Goal: Task Accomplishment & Management: Use online tool/utility

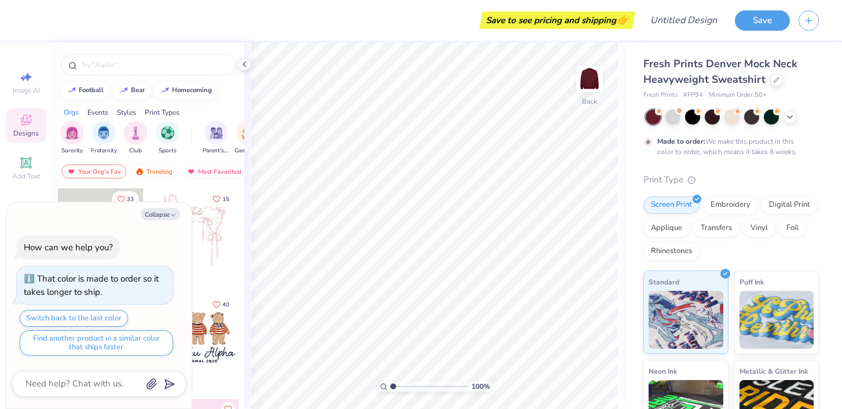
click at [720, 213] on div "Screen Print Embroidery Digital Print Applique Transfers Vinyl Foil Rhinestones" at bounding box center [730, 228] width 175 height 64
click at [721, 207] on div "Embroidery" at bounding box center [730, 203] width 55 height 17
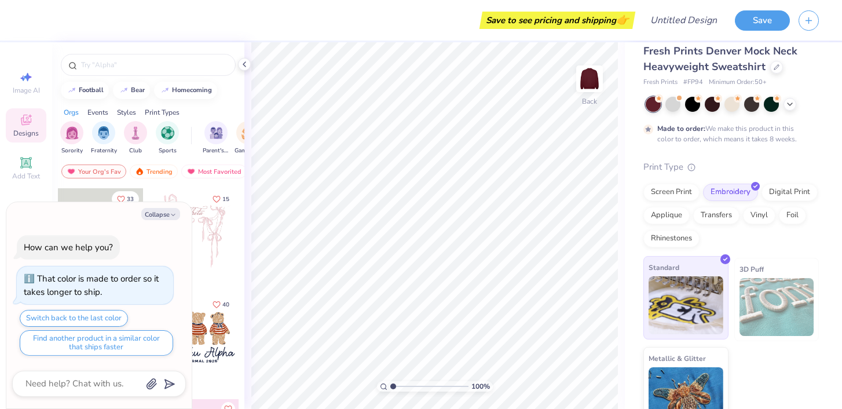
scroll to position [33, 0]
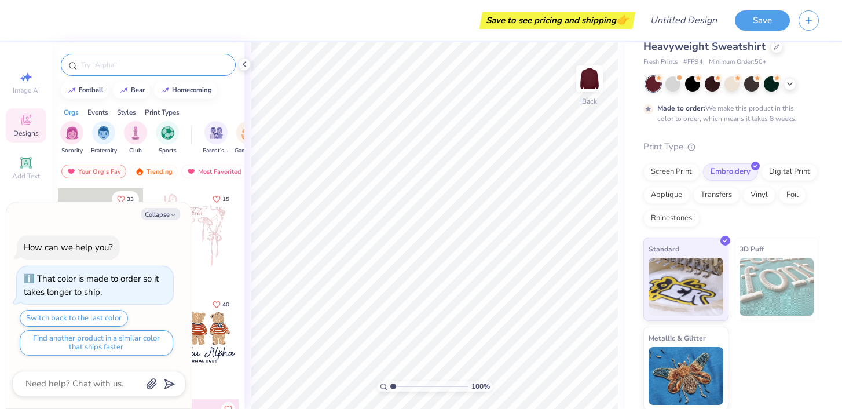
click at [152, 67] on input "text" at bounding box center [154, 65] width 148 height 12
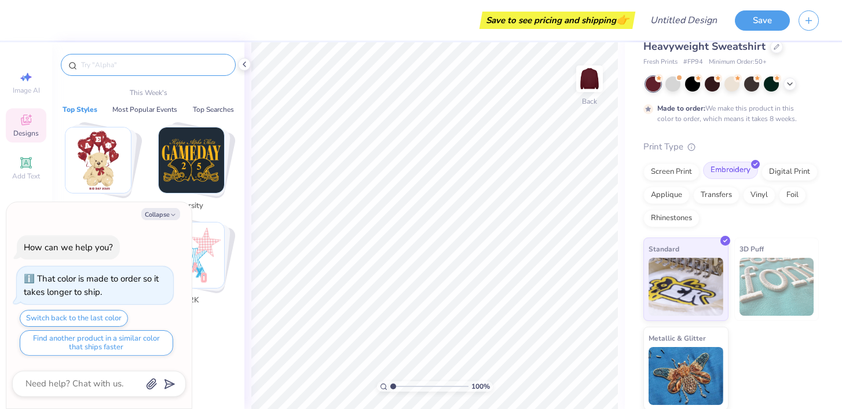
scroll to position [0, 0]
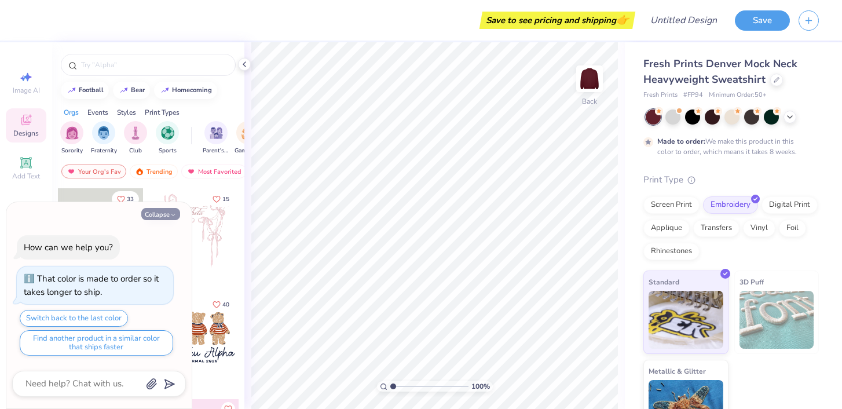
click at [160, 209] on button "Collapse" at bounding box center [160, 214] width 39 height 12
type textarea "x"
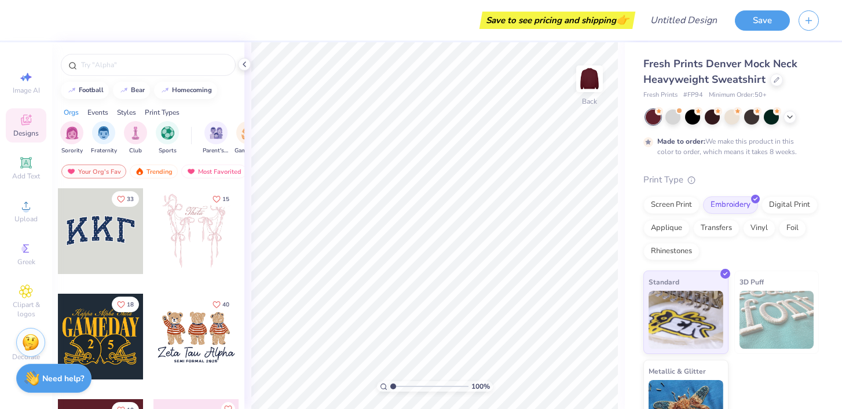
click at [85, 219] on div at bounding box center [101, 231] width 86 height 86
click at [24, 166] on icon at bounding box center [25, 162] width 9 height 9
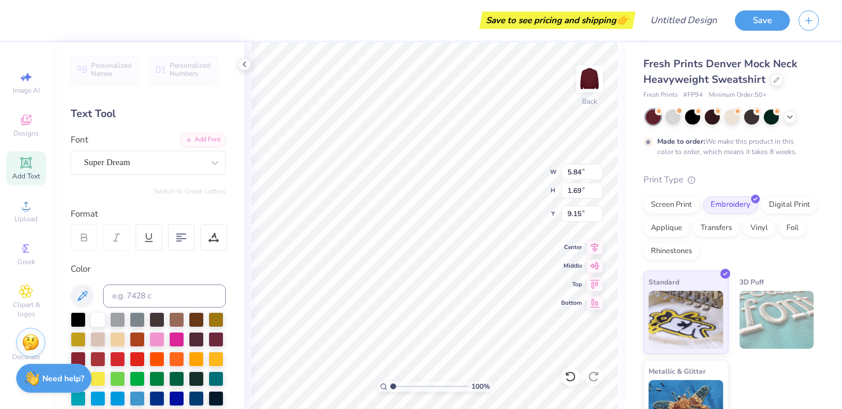
type textarea "T"
type textarea "LOYAL"
click at [131, 158] on div "Super Dream" at bounding box center [144, 162] width 122 height 18
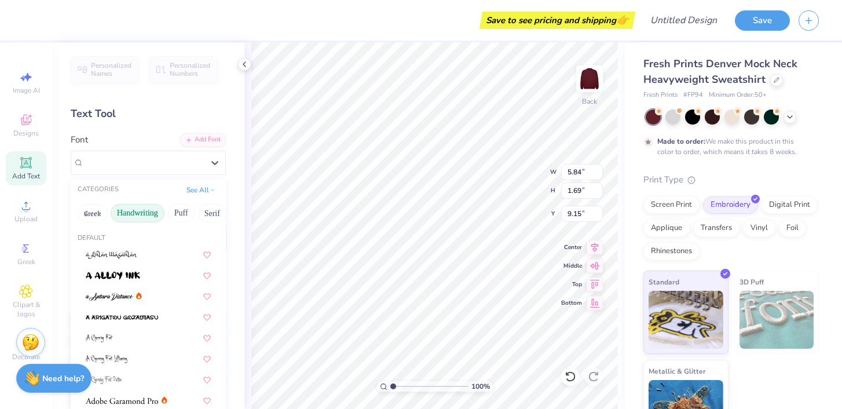
click at [140, 212] on button "Handwriting" at bounding box center [138, 213] width 54 height 19
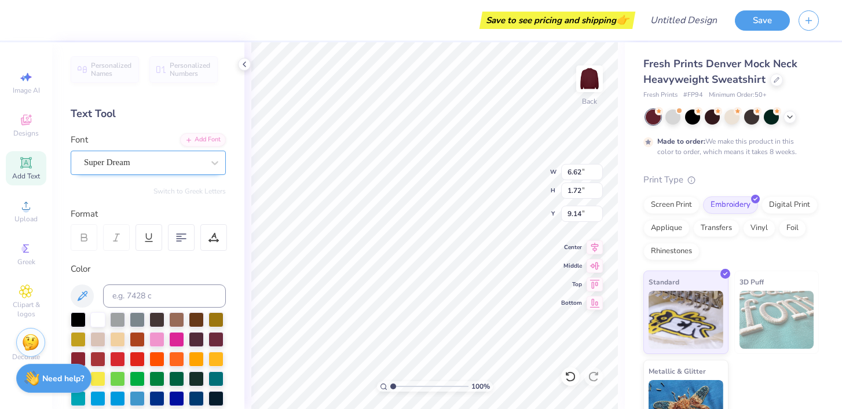
click at [149, 156] on div "Super Dream" at bounding box center [144, 162] width 122 height 18
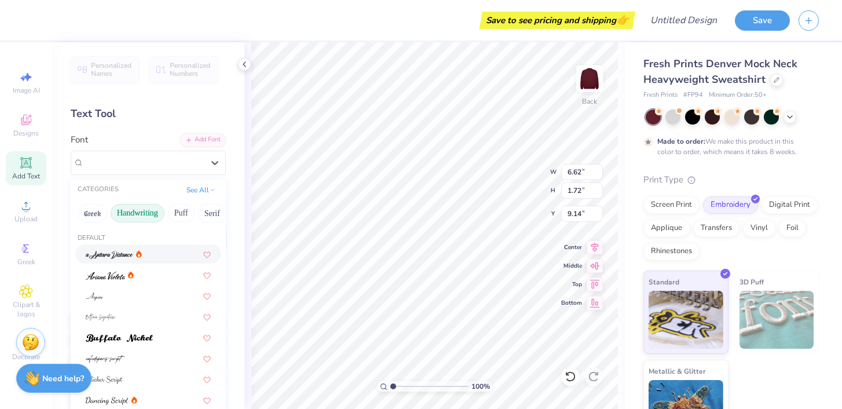
click at [144, 207] on button "Handwriting" at bounding box center [138, 213] width 54 height 19
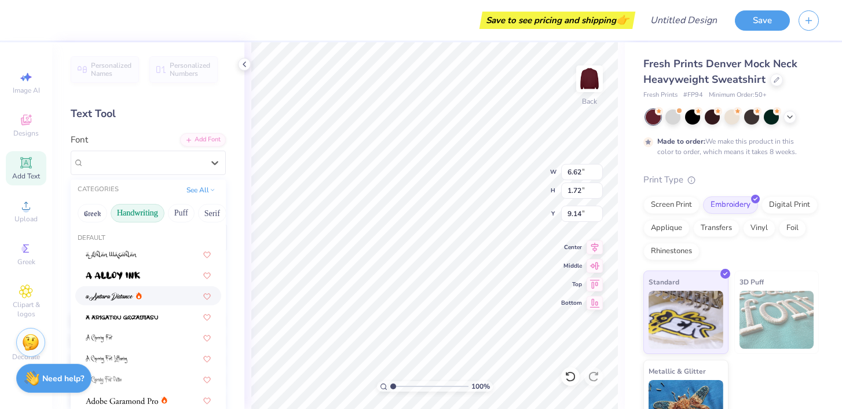
click at [142, 211] on button "Handwriting" at bounding box center [138, 213] width 54 height 19
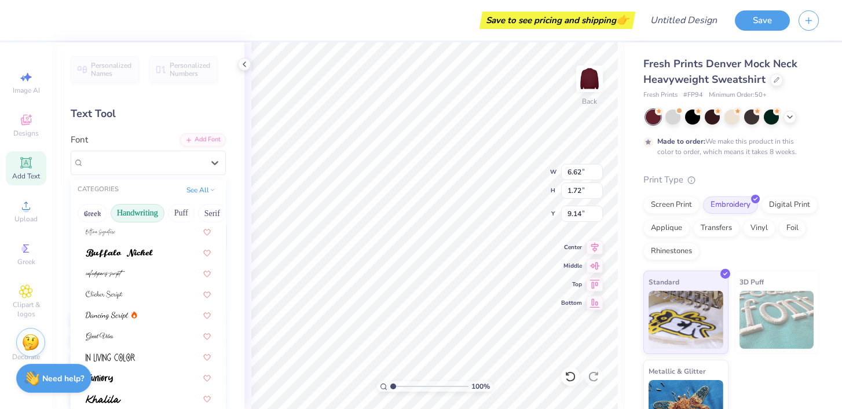
scroll to position [102, 0]
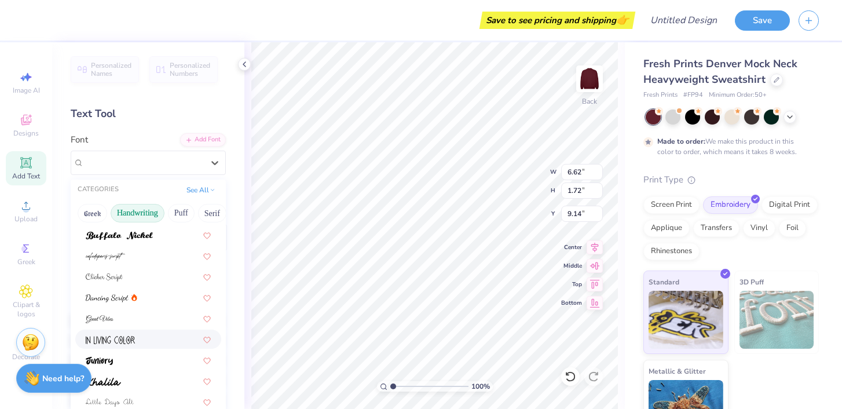
click at [119, 332] on div at bounding box center [148, 338] width 146 height 19
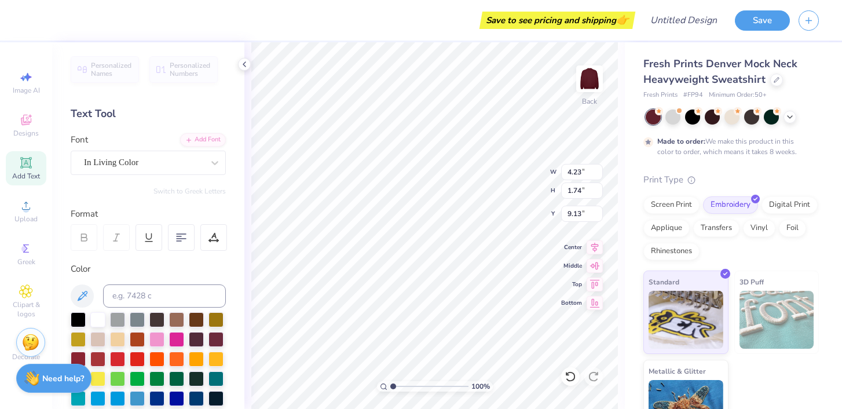
type input "4.72"
type input "9.87"
type input "4.05"
type input "3.00"
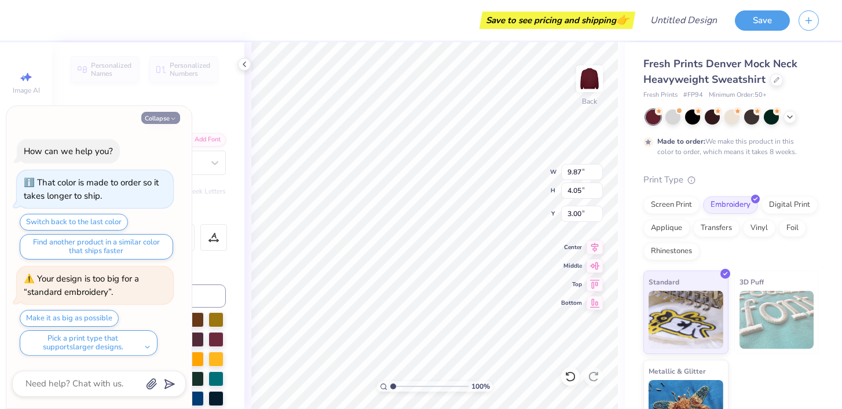
click at [167, 118] on button "Collapse" at bounding box center [160, 118] width 39 height 12
type textarea "x"
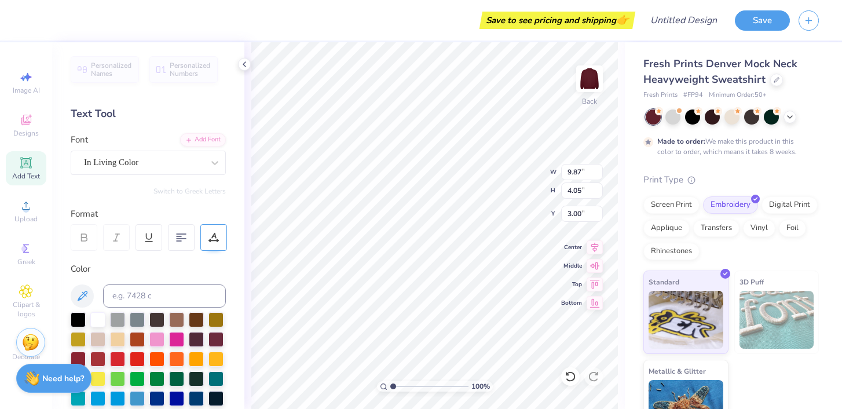
click at [211, 235] on icon at bounding box center [213, 237] width 10 height 10
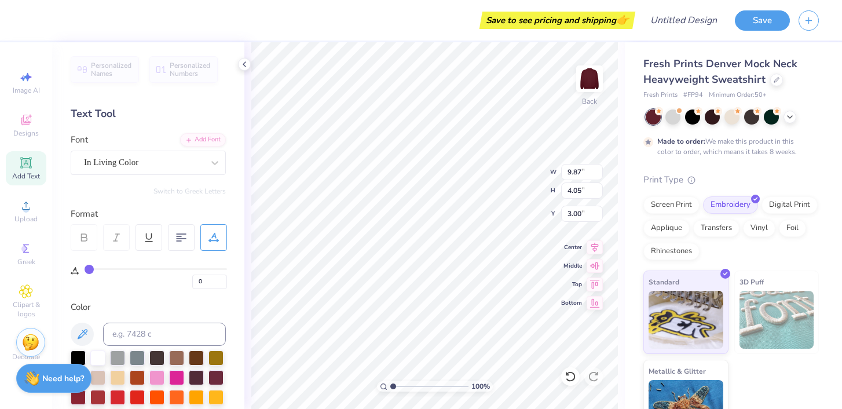
type input "1"
type input "3"
type input "4"
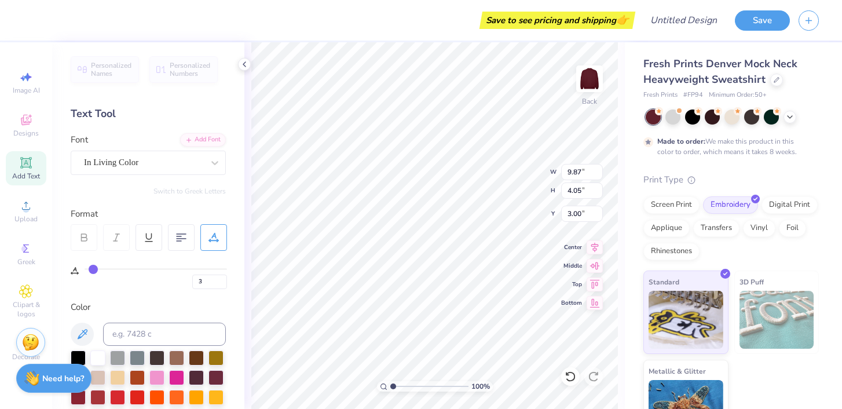
type input "4"
type input "5"
type input "6"
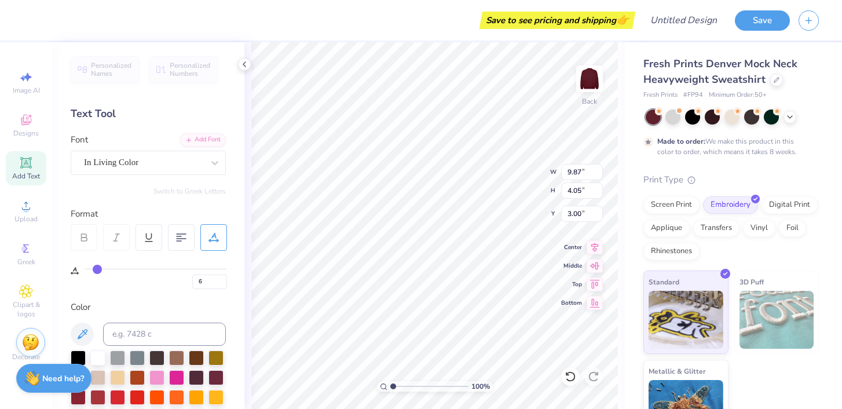
type input "7"
type input "8"
type input "9"
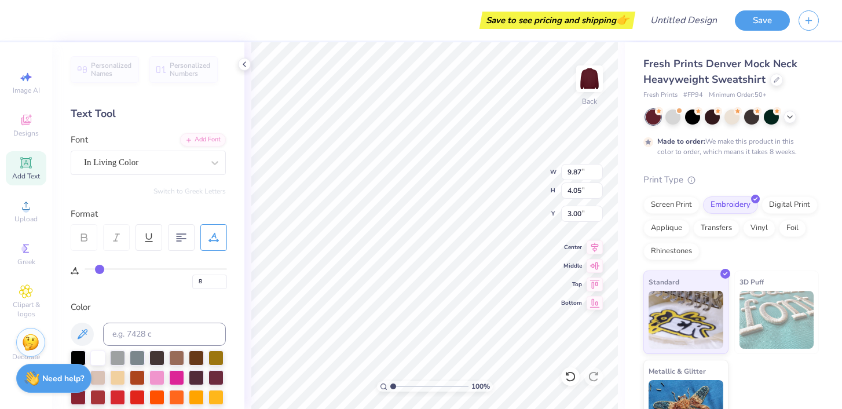
type input "9"
type input "10"
type input "11"
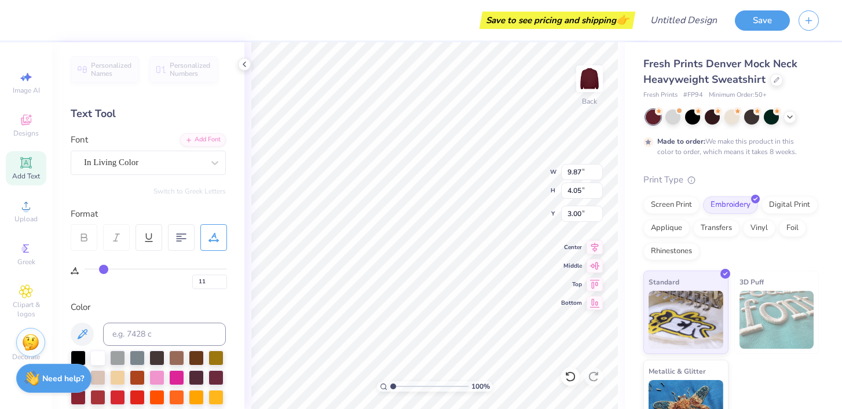
type input "12"
type input "14"
type input "15"
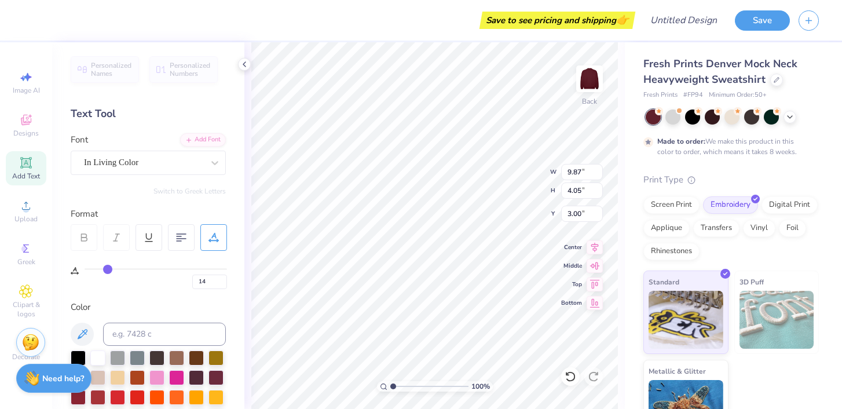
type input "15"
type input "16"
type input "17"
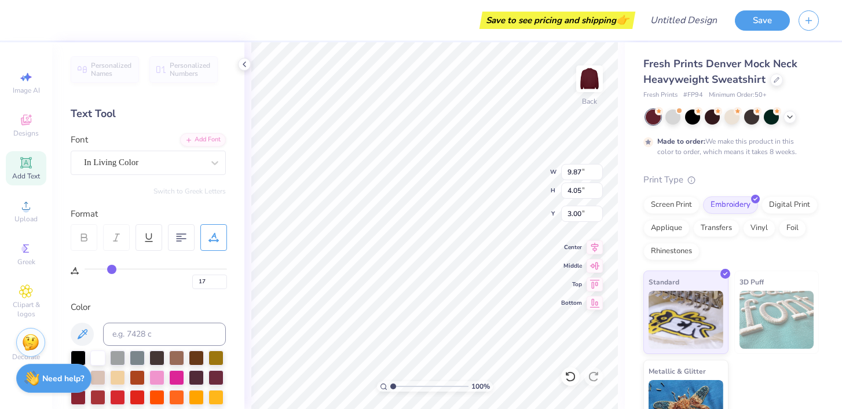
type input "18"
type input "17"
type input "15"
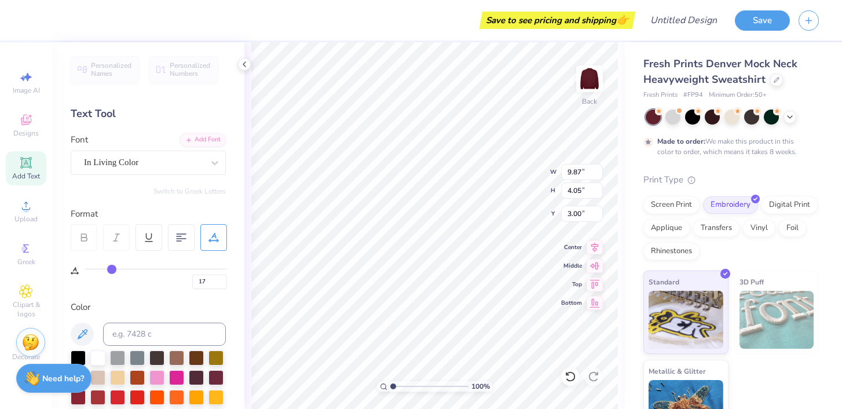
type input "15"
type input "13"
type input "9"
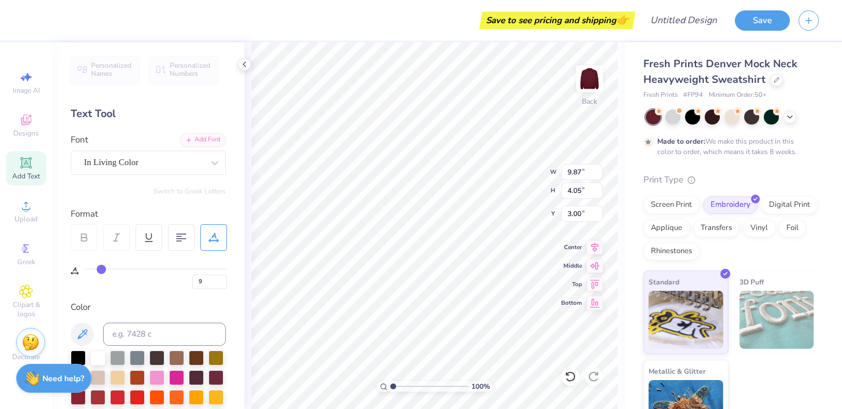
type input "5"
type input "1"
type input "0"
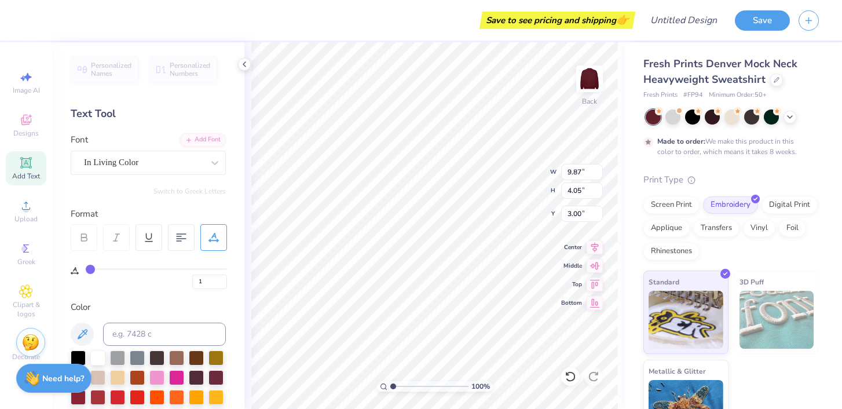
type input "0"
drag, startPoint x: 87, startPoint y: 266, endPoint x: 74, endPoint y: 261, distance: 14.1
click at [85, 268] on input "range" at bounding box center [156, 269] width 142 height 2
click at [108, 161] on div "In Living Color" at bounding box center [144, 162] width 122 height 18
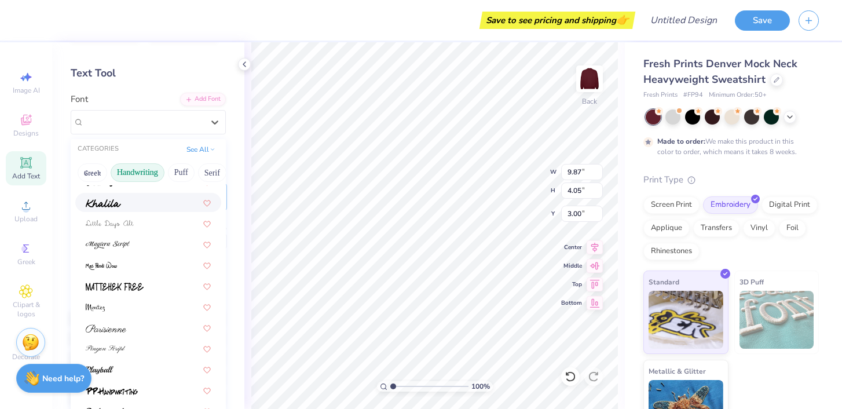
scroll to position [245, 0]
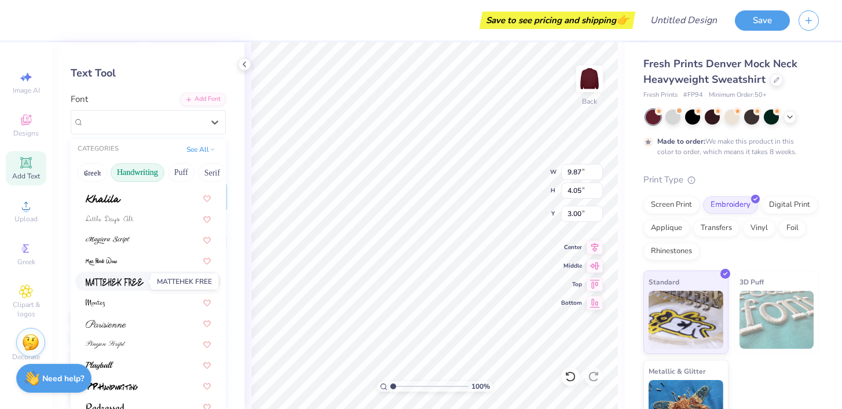
click at [130, 278] on img at bounding box center [115, 282] width 58 height 8
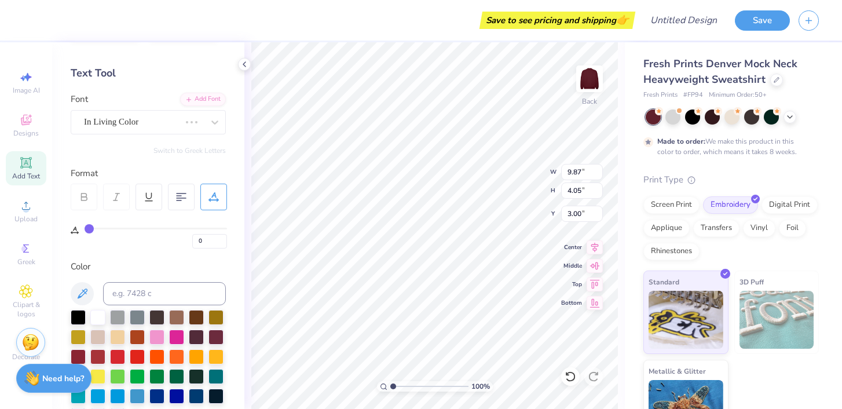
type input "8.62"
type input "3.99"
type input "3.03"
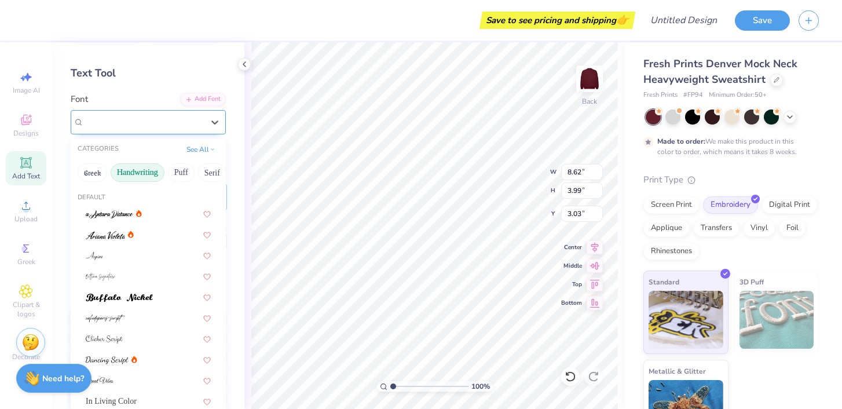
click at [196, 127] on div "MATTEHEK FREE" at bounding box center [144, 122] width 122 height 18
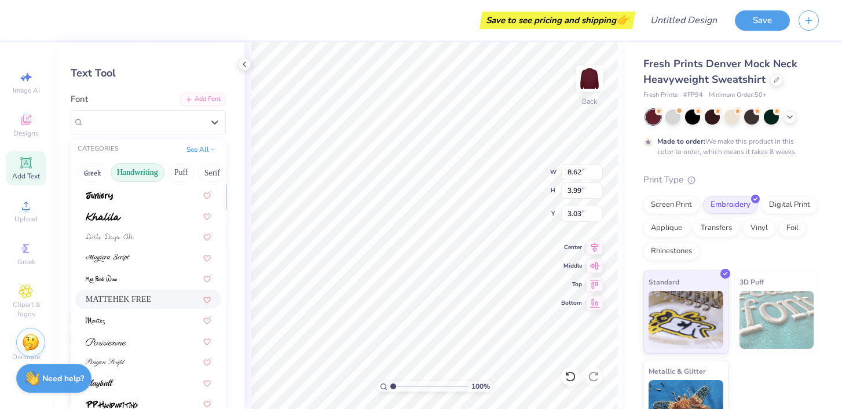
scroll to position [233, 0]
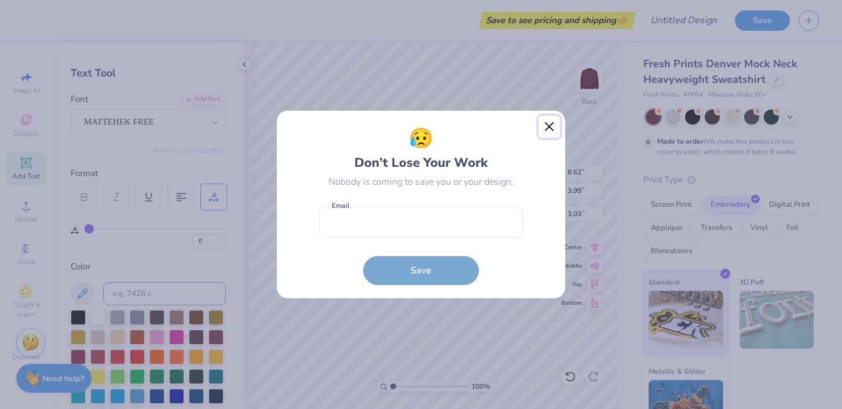
click at [547, 124] on button "Close" at bounding box center [549, 127] width 22 height 22
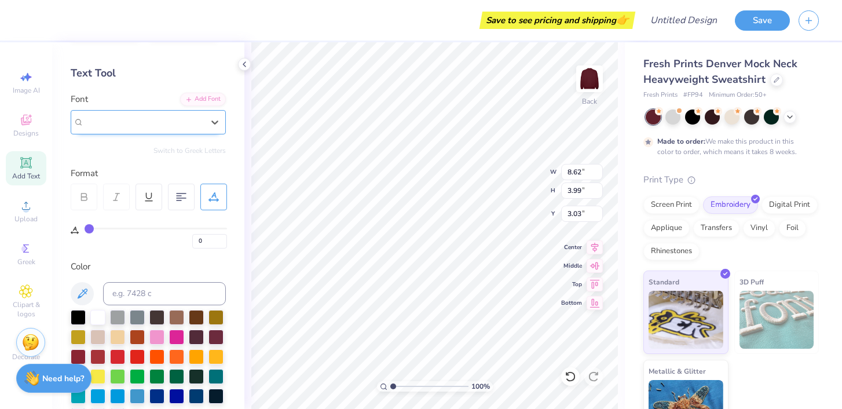
click at [169, 118] on div "MATTEHEK FREE" at bounding box center [143, 121] width 119 height 13
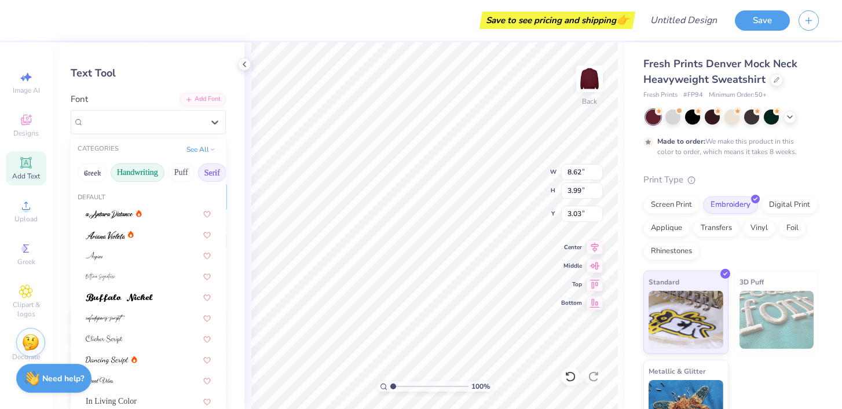
click at [205, 171] on button "Serif" at bounding box center [212, 172] width 28 height 19
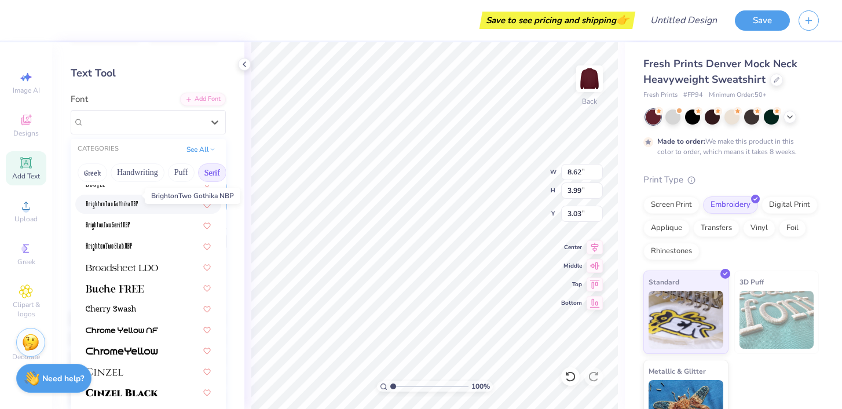
scroll to position [60, 0]
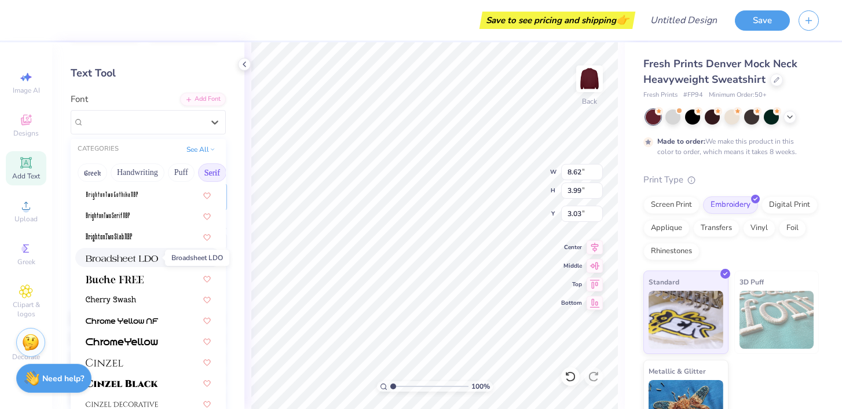
click at [122, 256] on img at bounding box center [122, 258] width 72 height 8
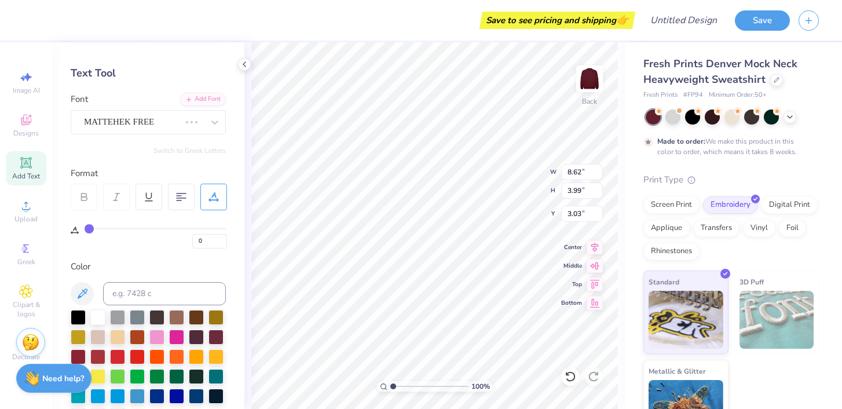
type input "16.27"
type input "3.18"
type input "3.43"
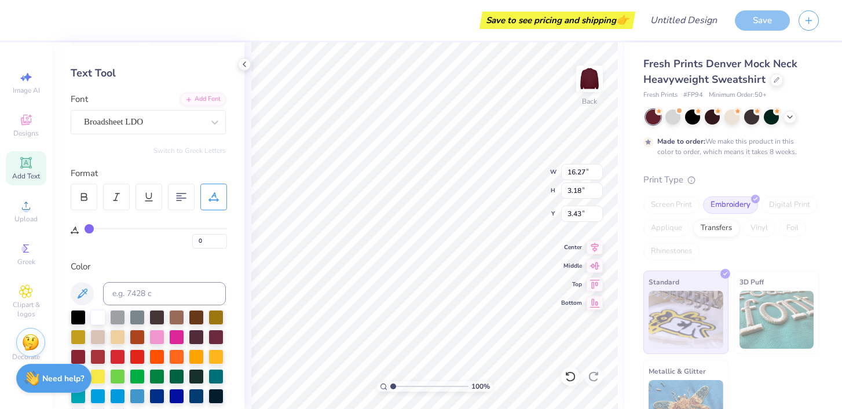
click at [138, 135] on div "Personalized Names Personalized Numbers Text Tool Add Font Font Broadsheet LDO …" at bounding box center [148, 225] width 192 height 367
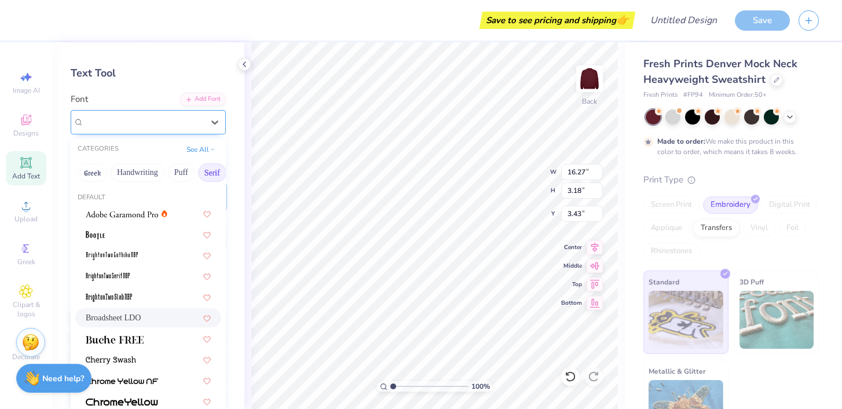
click at [143, 127] on div "Broadsheet LDO" at bounding box center [144, 122] width 122 height 18
click at [147, 342] on div at bounding box center [148, 338] width 125 height 12
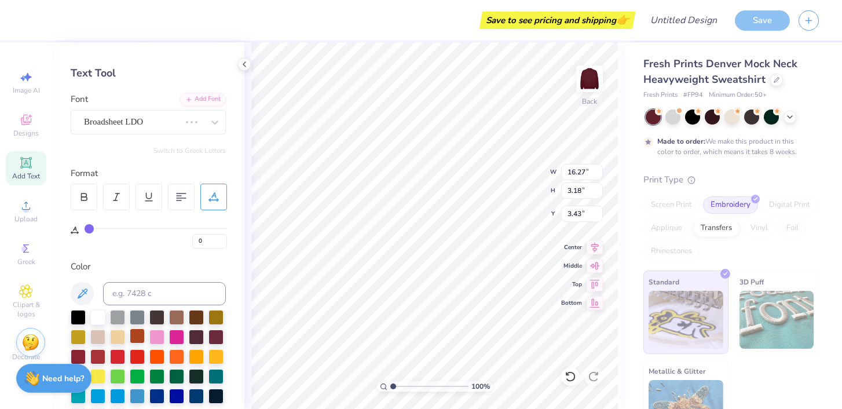
type input "13.93"
type input "3.13"
type input "3.46"
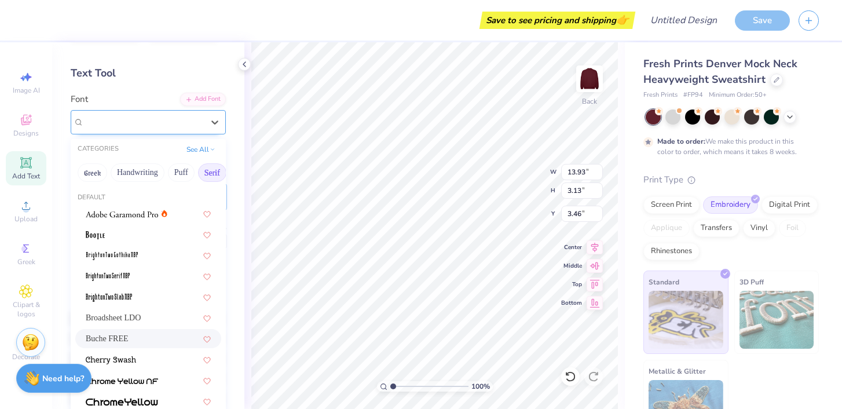
click at [166, 115] on div "Buche FREE" at bounding box center [144, 122] width 122 height 18
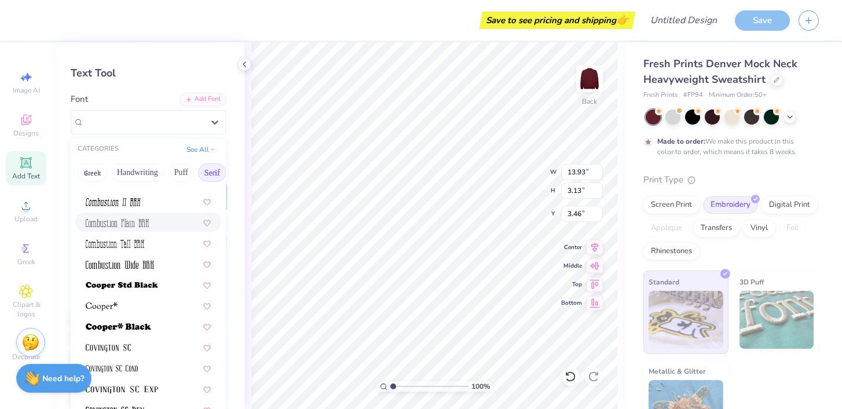
scroll to position [453, 0]
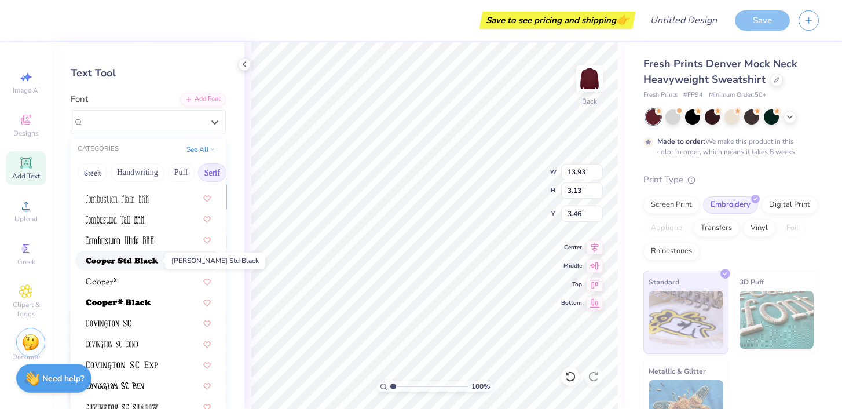
click at [140, 265] on span at bounding box center [122, 260] width 72 height 12
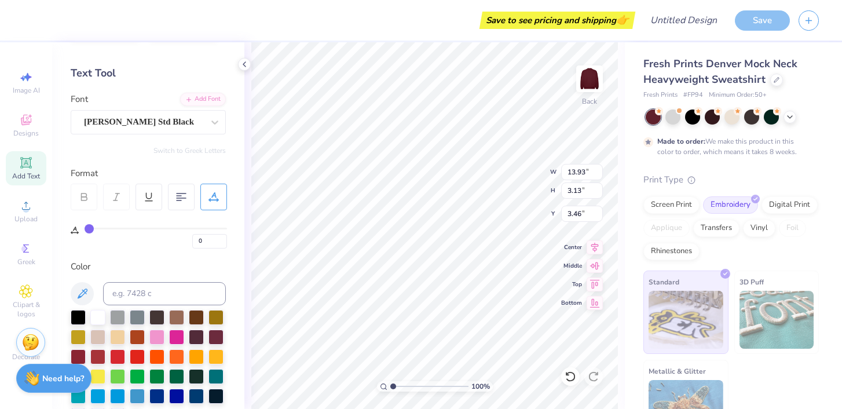
type input "16.27"
type input "3.21"
type input "3.42"
click at [168, 116] on div "[PERSON_NAME] Std Black" at bounding box center [144, 122] width 122 height 18
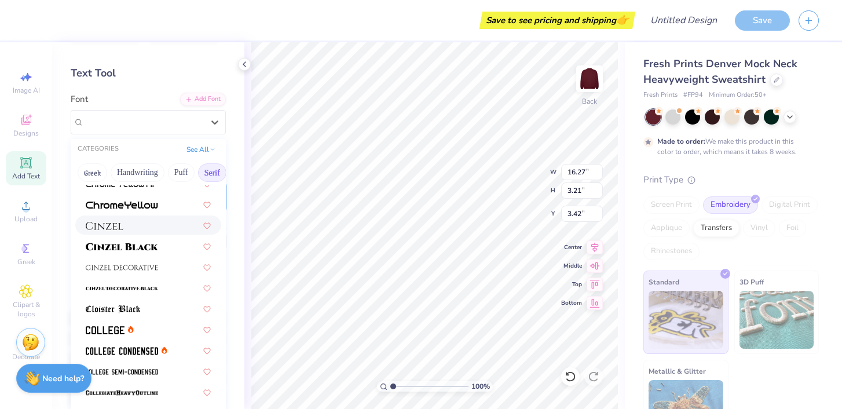
scroll to position [325, 0]
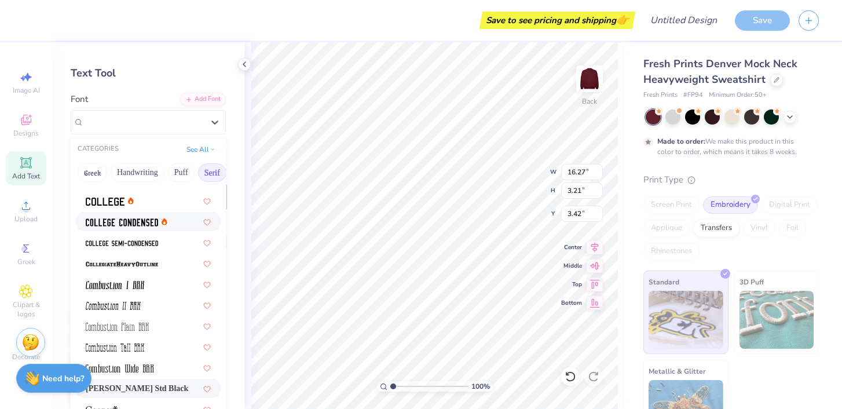
click at [113, 220] on img at bounding box center [122, 222] width 72 height 8
type input "9.44"
type input "3.00"
type input "3.52"
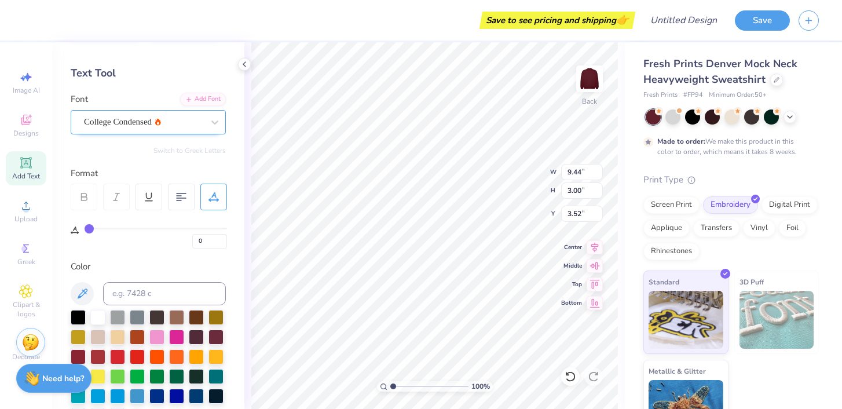
click at [148, 118] on div "College Condensed" at bounding box center [144, 122] width 122 height 18
click at [171, 124] on div "College Condensed" at bounding box center [143, 121] width 119 height 13
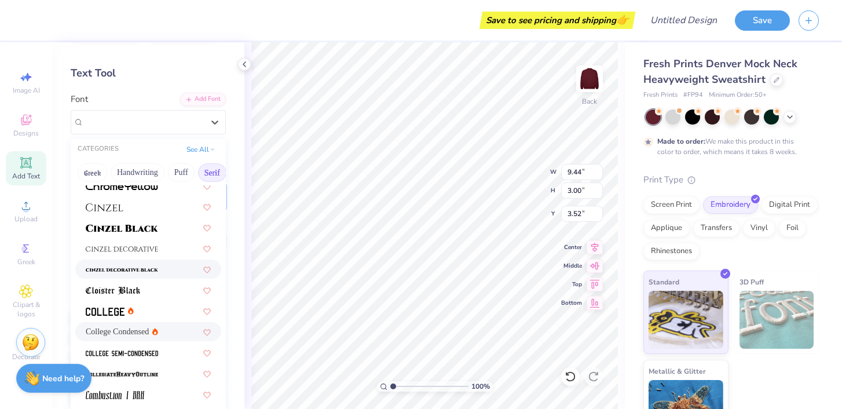
scroll to position [253, 0]
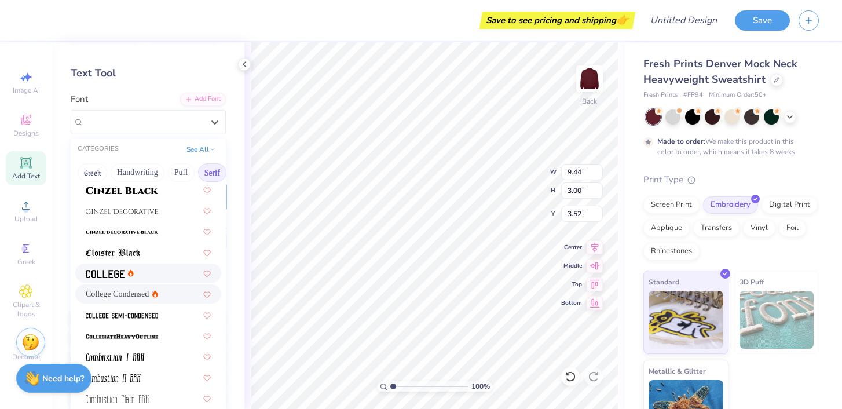
click at [158, 275] on div at bounding box center [148, 273] width 125 height 12
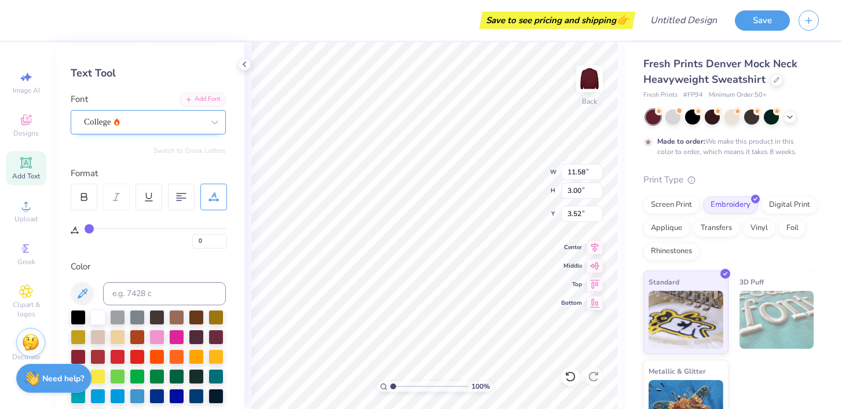
click at [170, 120] on div "College" at bounding box center [144, 122] width 122 height 18
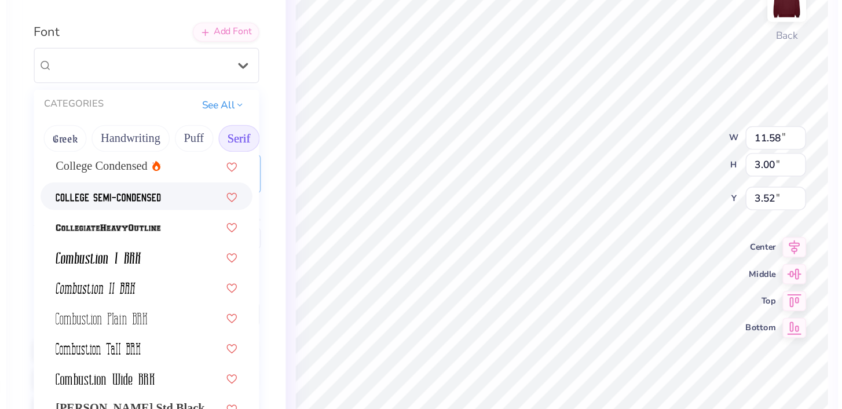
scroll to position [357, 0]
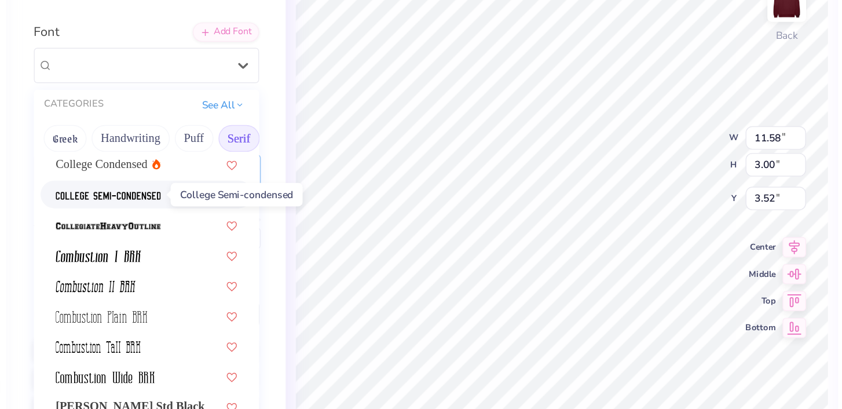
click at [139, 215] on img at bounding box center [122, 212] width 72 height 8
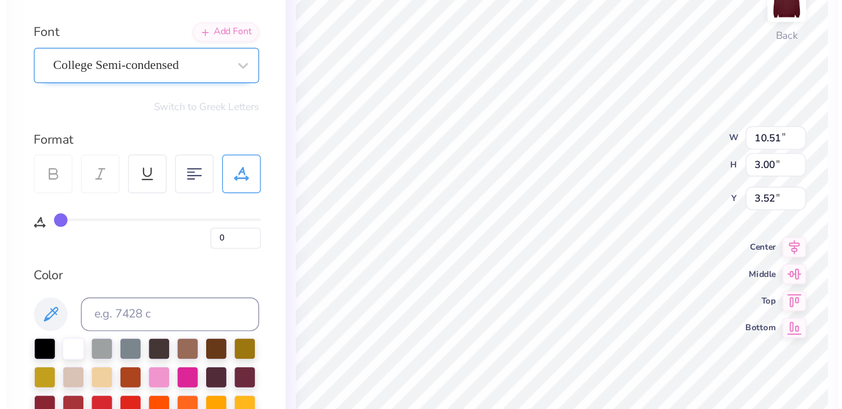
click at [160, 126] on div "College Semi-condensed" at bounding box center [144, 122] width 122 height 18
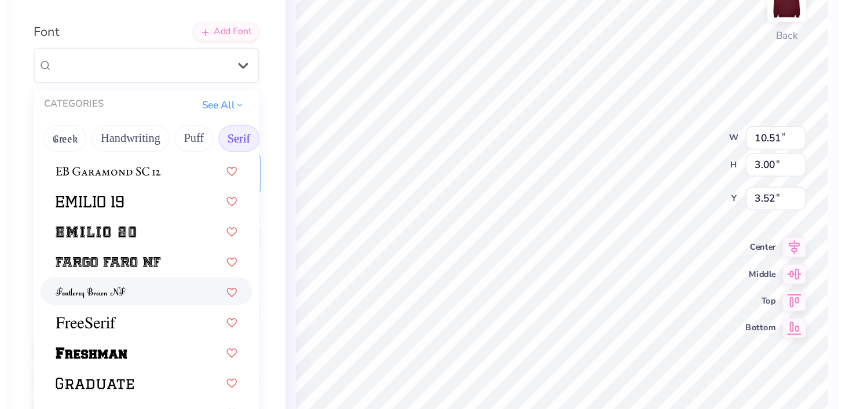
scroll to position [896, 0]
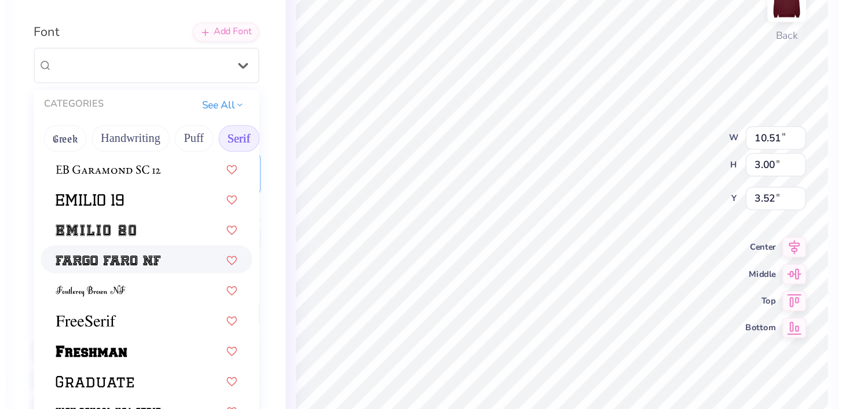
click at [140, 251] on span at bounding box center [122, 256] width 72 height 12
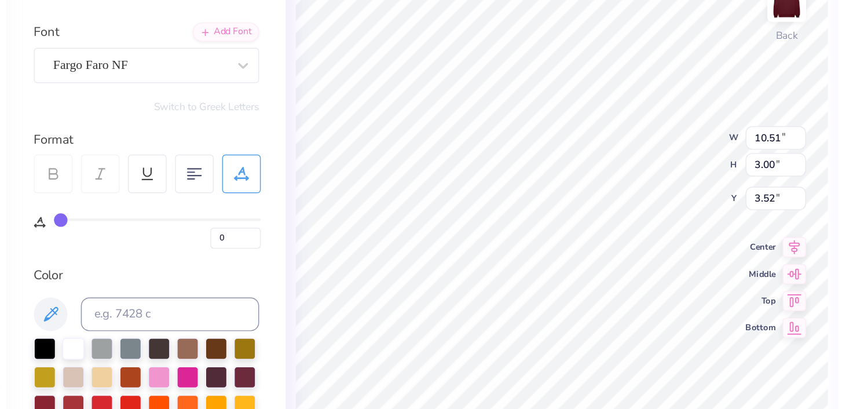
type input "14.64"
type input "3.34"
type input "3.35"
click at [157, 127] on div "Fargo Faro NF" at bounding box center [144, 122] width 122 height 18
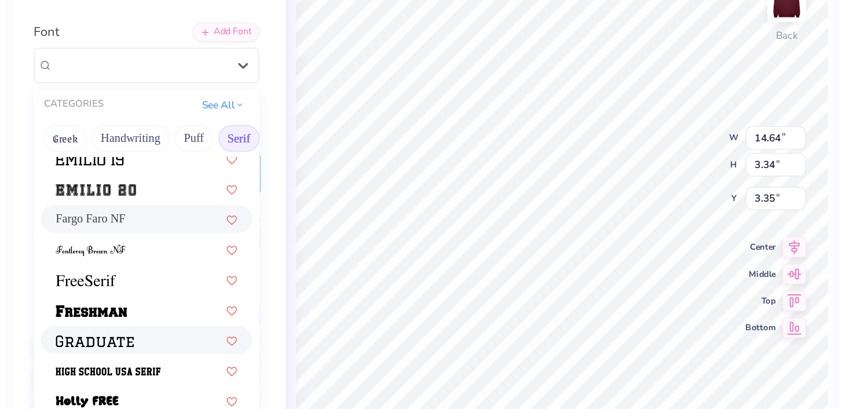
scroll to position [920, 0]
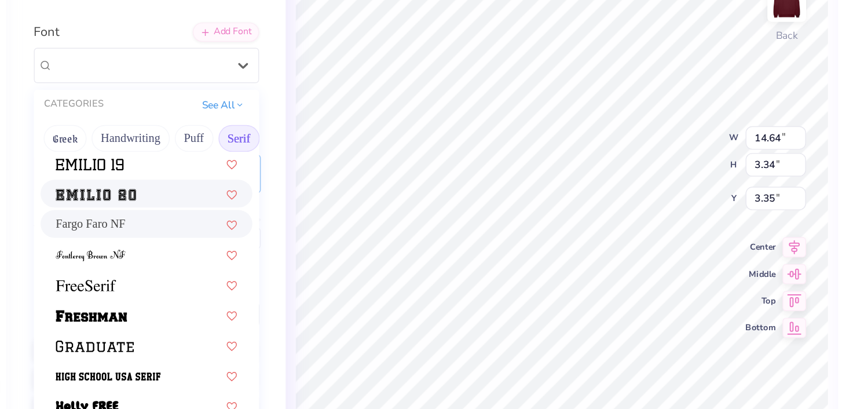
drag, startPoint x: 141, startPoint y: 200, endPoint x: 141, endPoint y: 209, distance: 8.7
click at [141, 209] on div "Broadsheet LDO Buche FREE College College [GEOGRAPHIC_DATA] Semi-condensed [PER…" at bounding box center [148, 106] width 155 height 1645
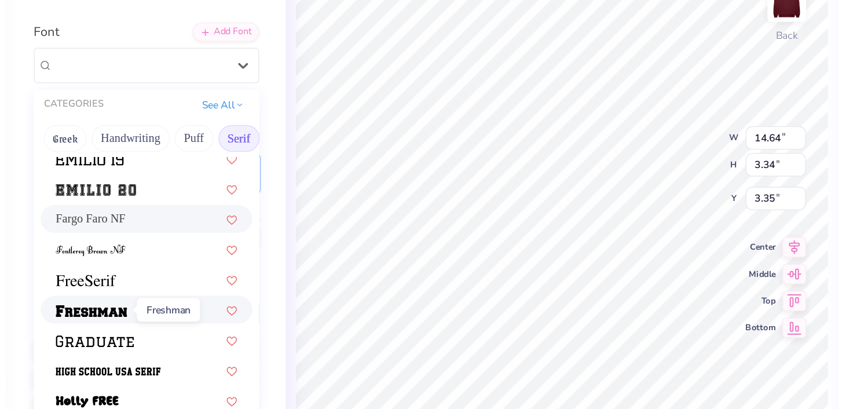
click at [126, 291] on img at bounding box center [110, 291] width 49 height 8
type input "16.27"
type input "3.57"
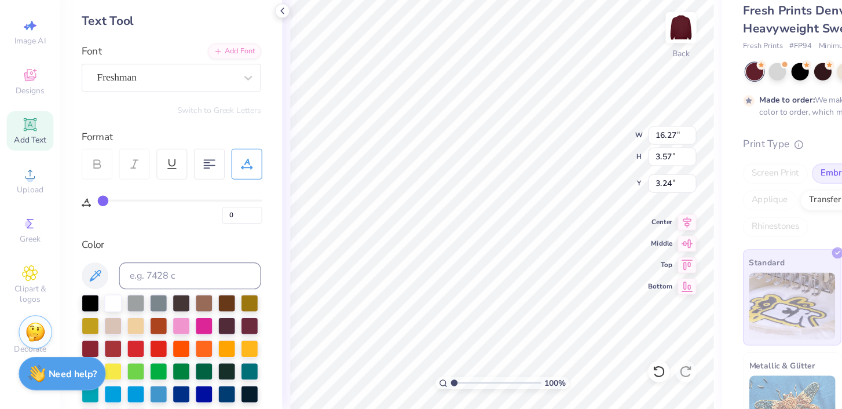
scroll to position [0, 0]
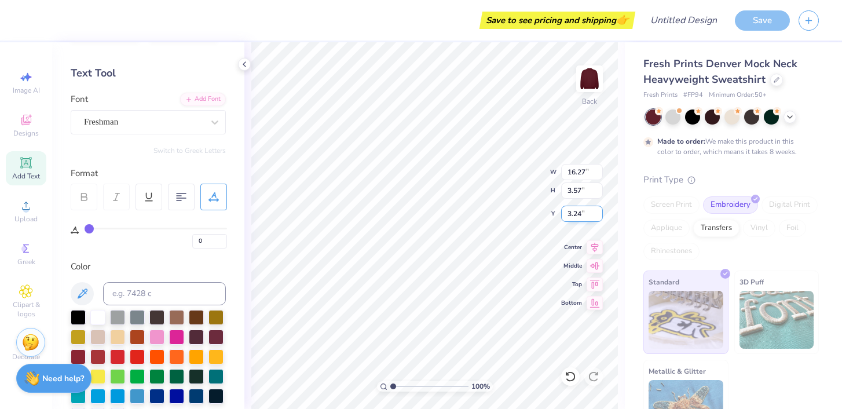
type input "3.00"
click at [27, 94] on span "Image AI" at bounding box center [26, 90] width 27 height 9
select select "4"
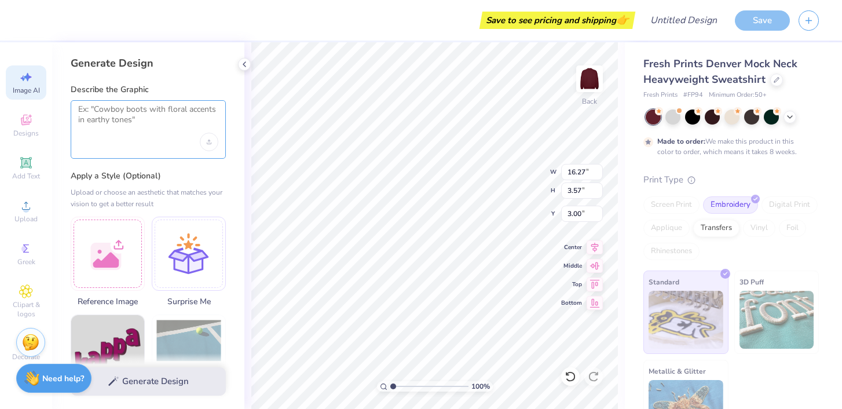
click at [166, 127] on textarea at bounding box center [148, 118] width 140 height 29
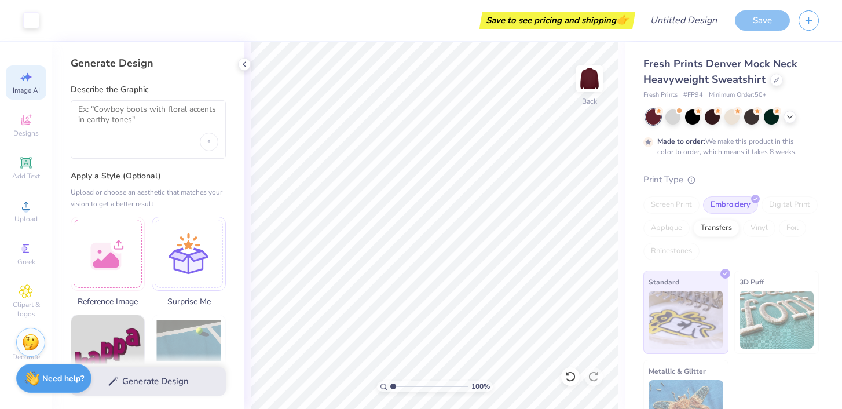
type input "1.09"
type textarea "x"
type input "1.24"
type textarea "x"
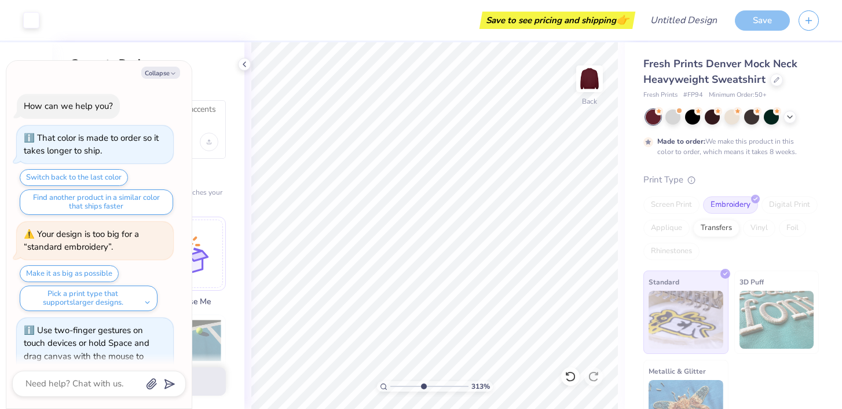
scroll to position [25, 0]
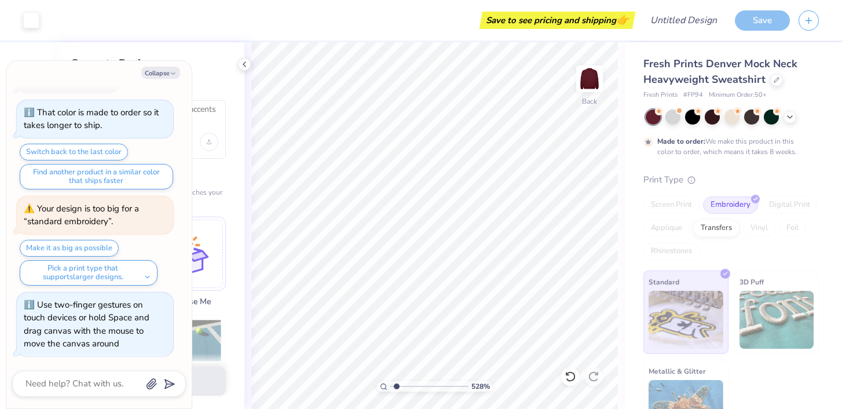
type input "1"
drag, startPoint x: 393, startPoint y: 387, endPoint x: 319, endPoint y: 390, distance: 73.6
click at [390, 390] on input "range" at bounding box center [429, 386] width 78 height 10
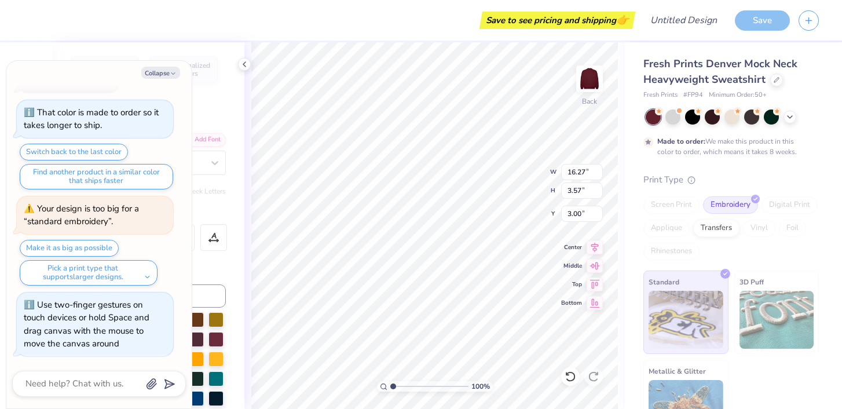
type textarea "x"
click at [598, 175] on input "12" at bounding box center [582, 172] width 42 height 16
click at [598, 175] on input "11.99" at bounding box center [582, 172] width 42 height 16
click at [598, 175] on input "11.98" at bounding box center [582, 172] width 42 height 16
type input "11.81"
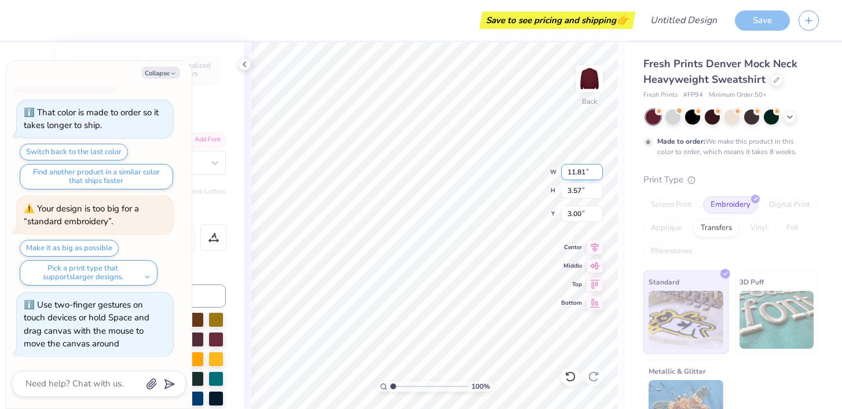
click at [598, 175] on input "11.81" at bounding box center [582, 172] width 42 height 16
type textarea "x"
type input "2.59"
type input "3.49"
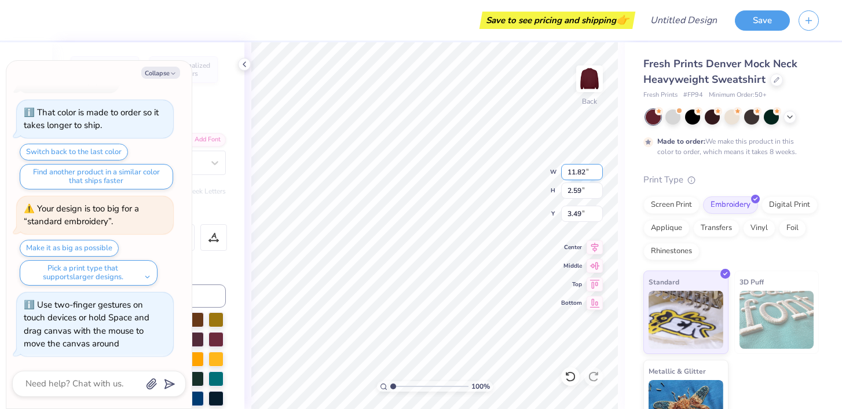
click at [599, 170] on input "11.82" at bounding box center [582, 172] width 42 height 16
click at [599, 170] on input "11.83" at bounding box center [582, 172] width 42 height 16
click at [599, 170] on input "11.84" at bounding box center [582, 172] width 42 height 16
click at [599, 170] on input "11.85" at bounding box center [582, 172] width 42 height 16
click at [599, 170] on input "11.86" at bounding box center [582, 172] width 42 height 16
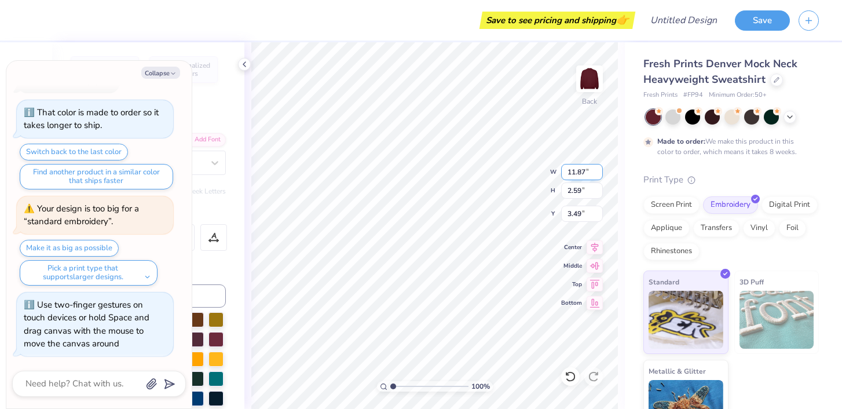
click at [599, 170] on input "11.87" at bounding box center [582, 172] width 42 height 16
type input "11.95"
click at [599, 170] on input "11.95" at bounding box center [582, 172] width 42 height 16
type textarea "x"
type input "2.62"
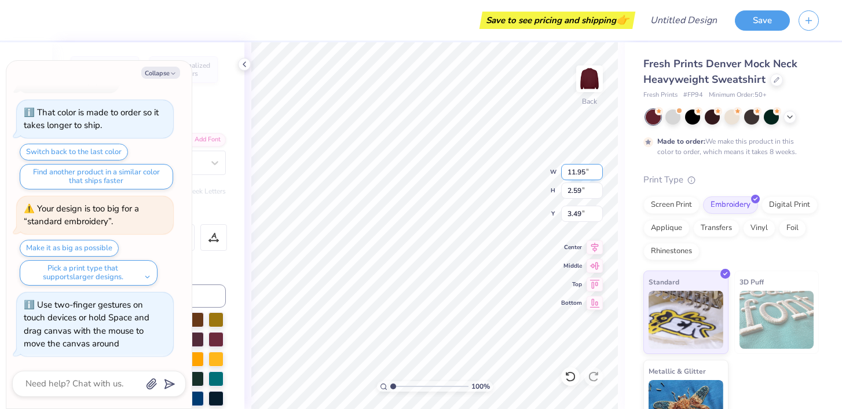
type input "3.47"
type input "12"
click at [599, 170] on input "12" at bounding box center [582, 172] width 42 height 16
type textarea "x"
type input "12.00"
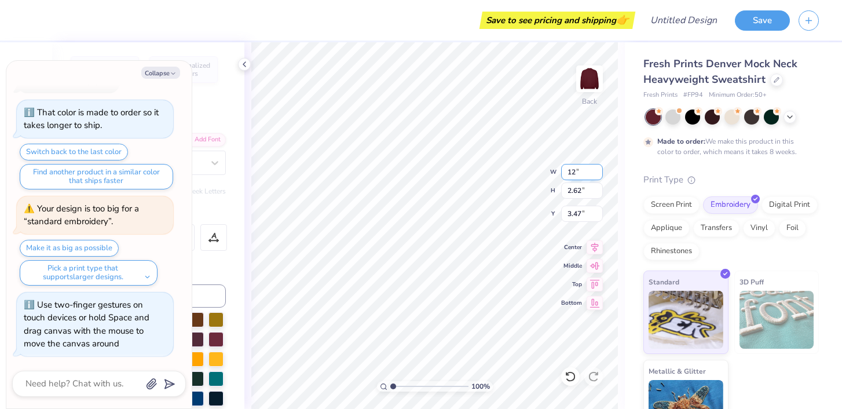
type input "2.63"
click at [599, 170] on input "12.00" at bounding box center [582, 172] width 42 height 16
type input "14"
click at [577, 166] on input "14" at bounding box center [582, 172] width 42 height 16
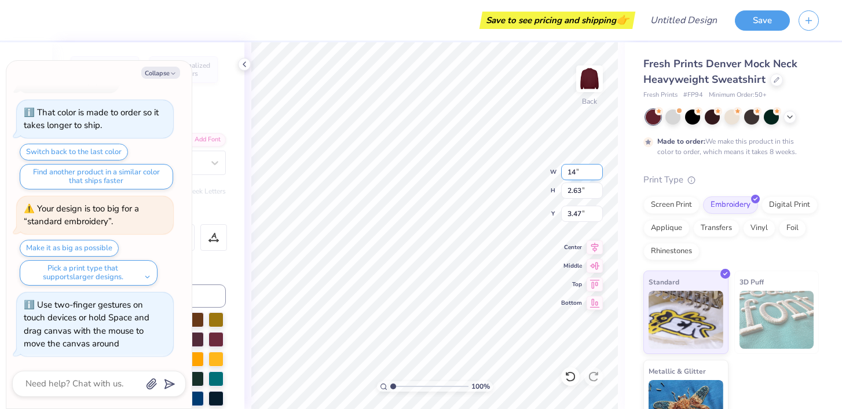
click at [585, 173] on input "14" at bounding box center [582, 172] width 42 height 16
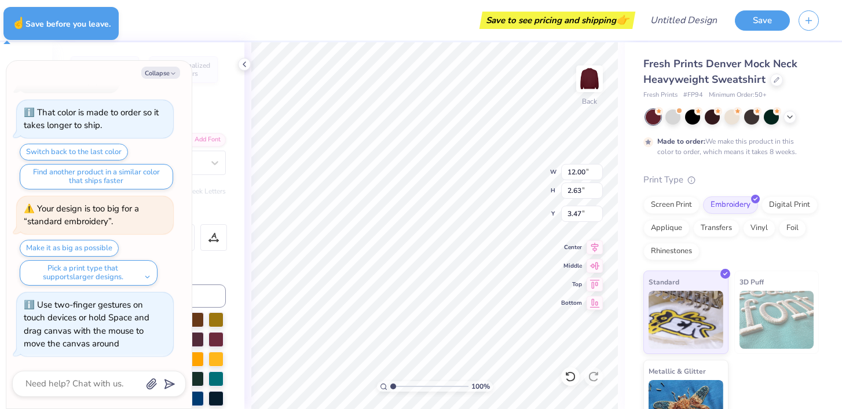
type textarea "x"
